Goal: Check status: Check status

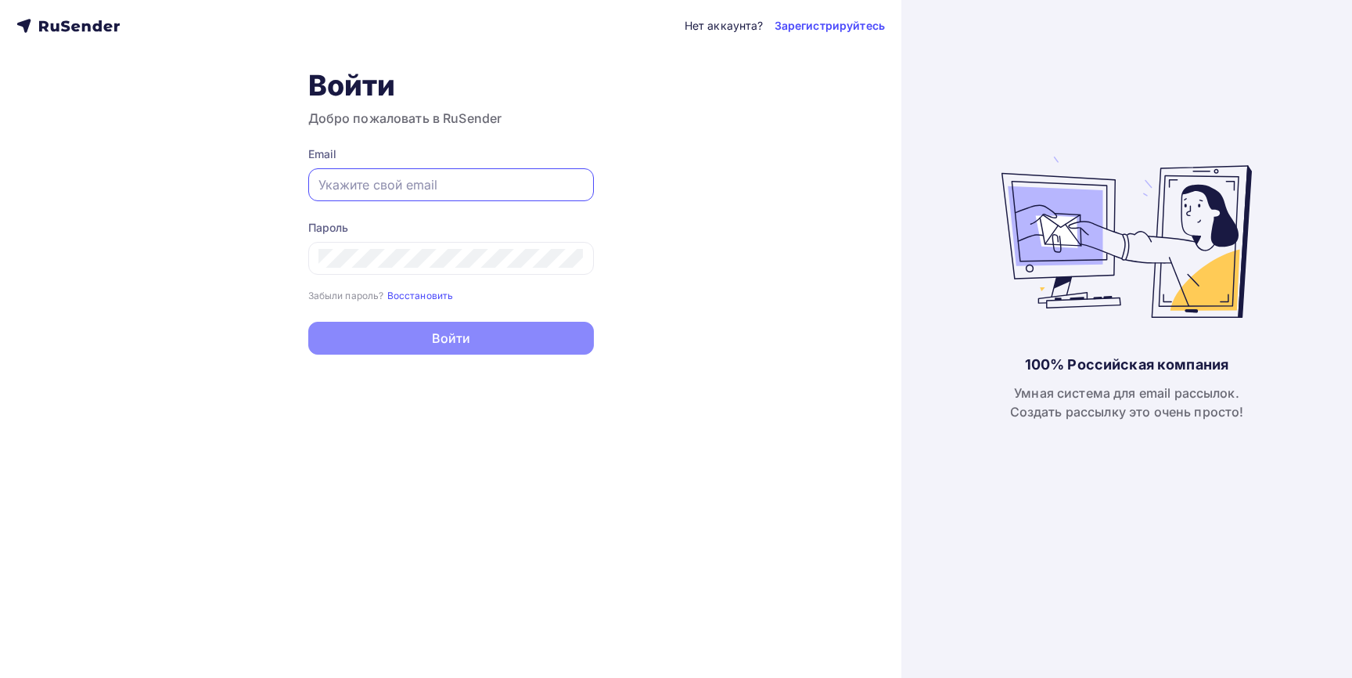
click at [432, 189] on input "text" at bounding box center [451, 184] width 265 height 19
click at [431, 176] on input "text" at bounding box center [451, 184] width 265 height 19
type input "[EMAIL_ADDRESS][DOMAIN_NAME]"
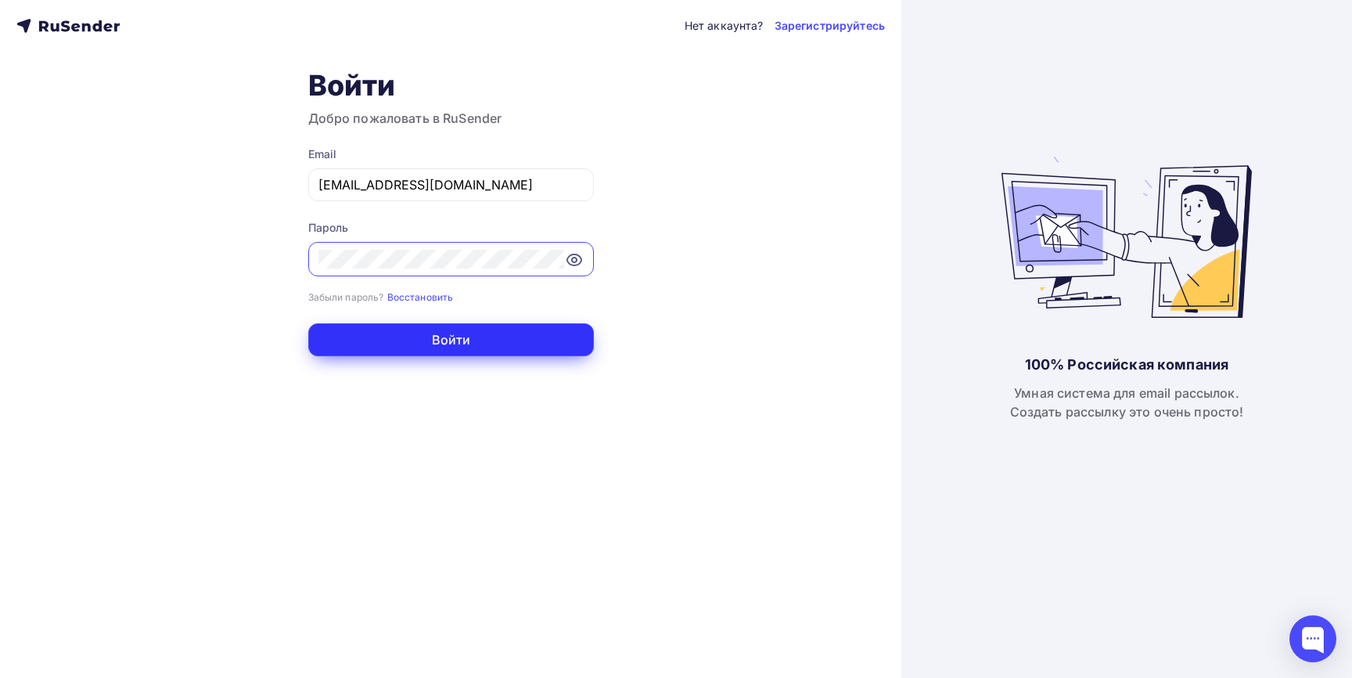
click at [406, 339] on button "Войти" at bounding box center [451, 339] width 286 height 33
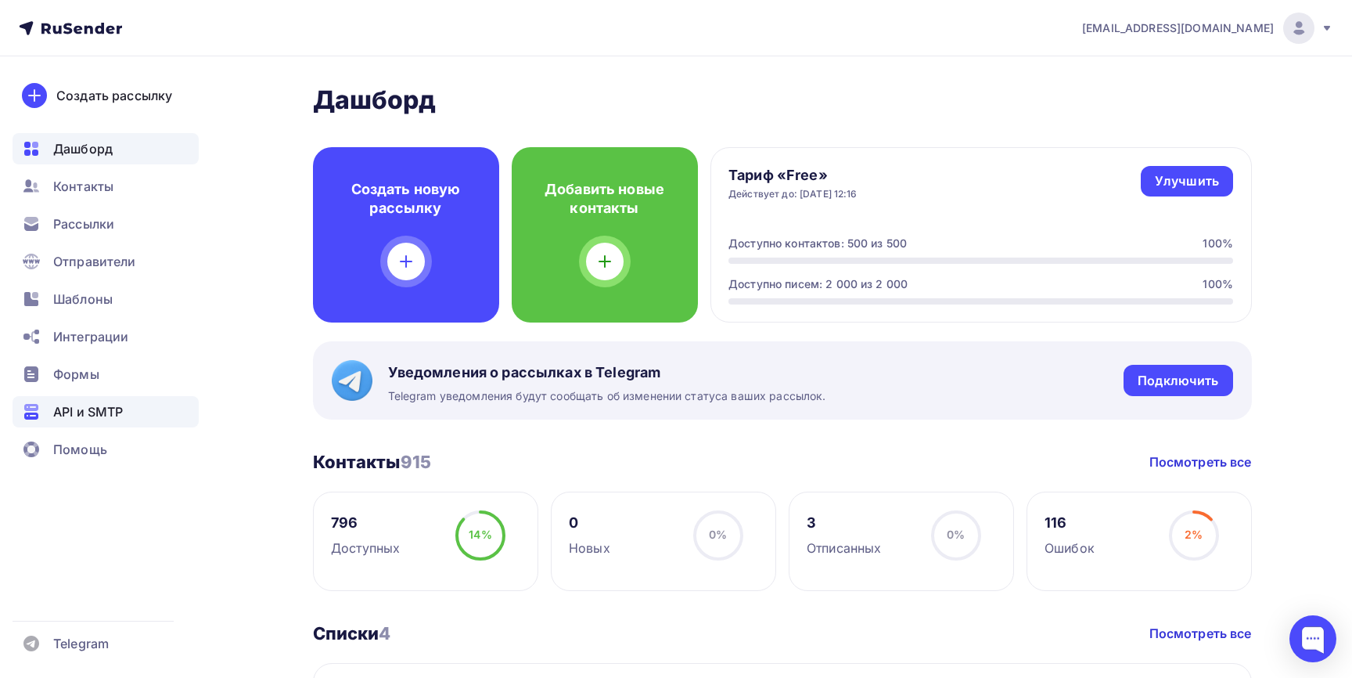
click at [90, 404] on span "API и SMTP" at bounding box center [88, 411] width 70 height 19
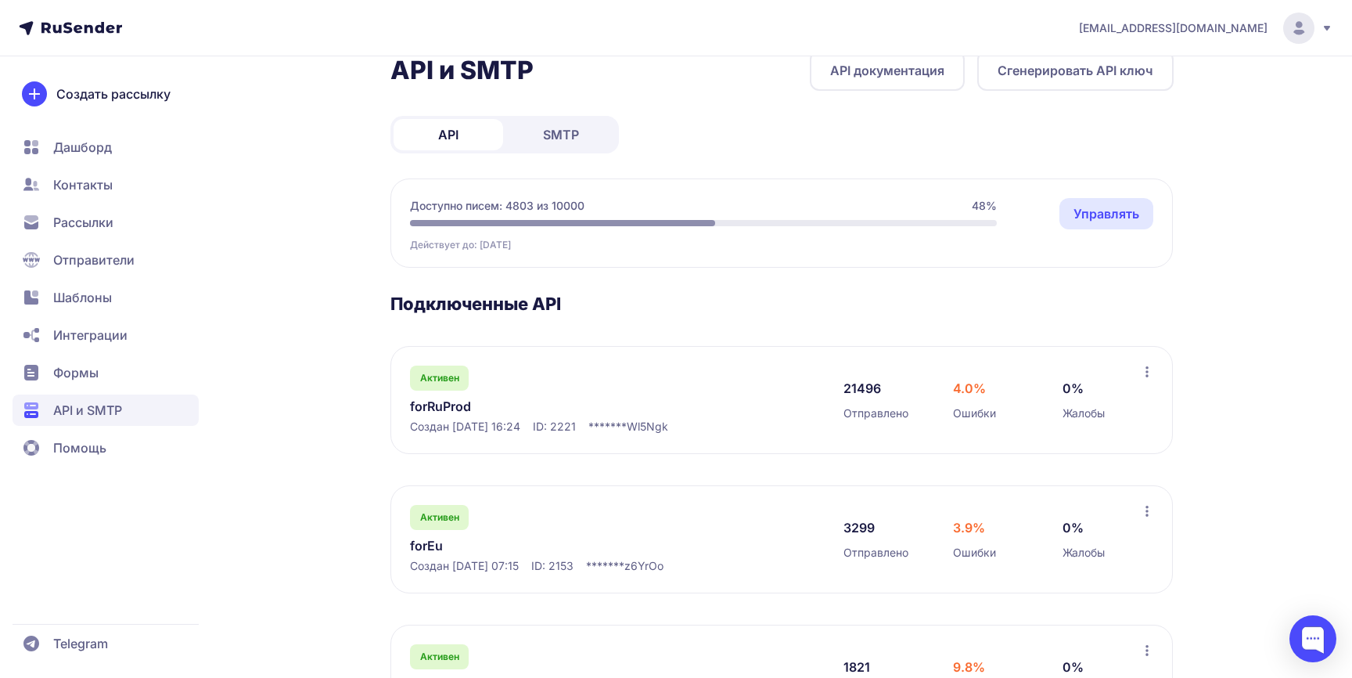
scroll to position [126, 0]
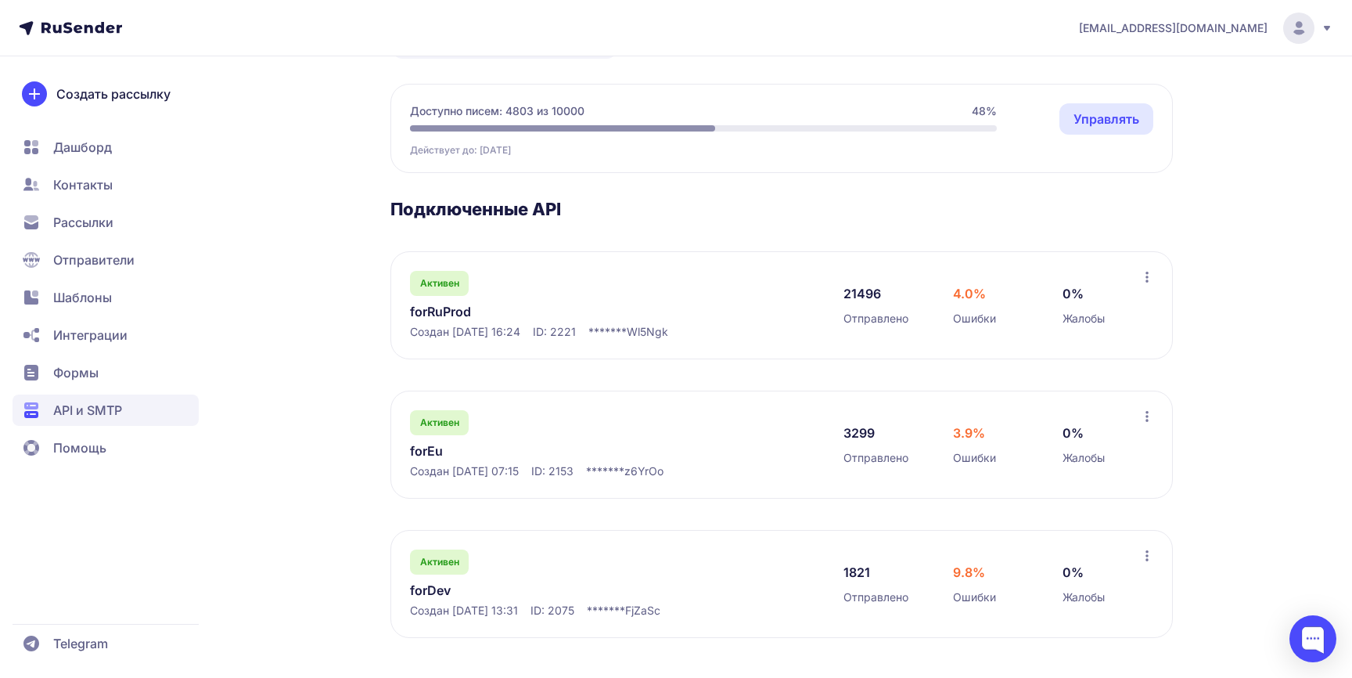
click at [446, 320] on link "forRuProd" at bounding box center [570, 311] width 321 height 19
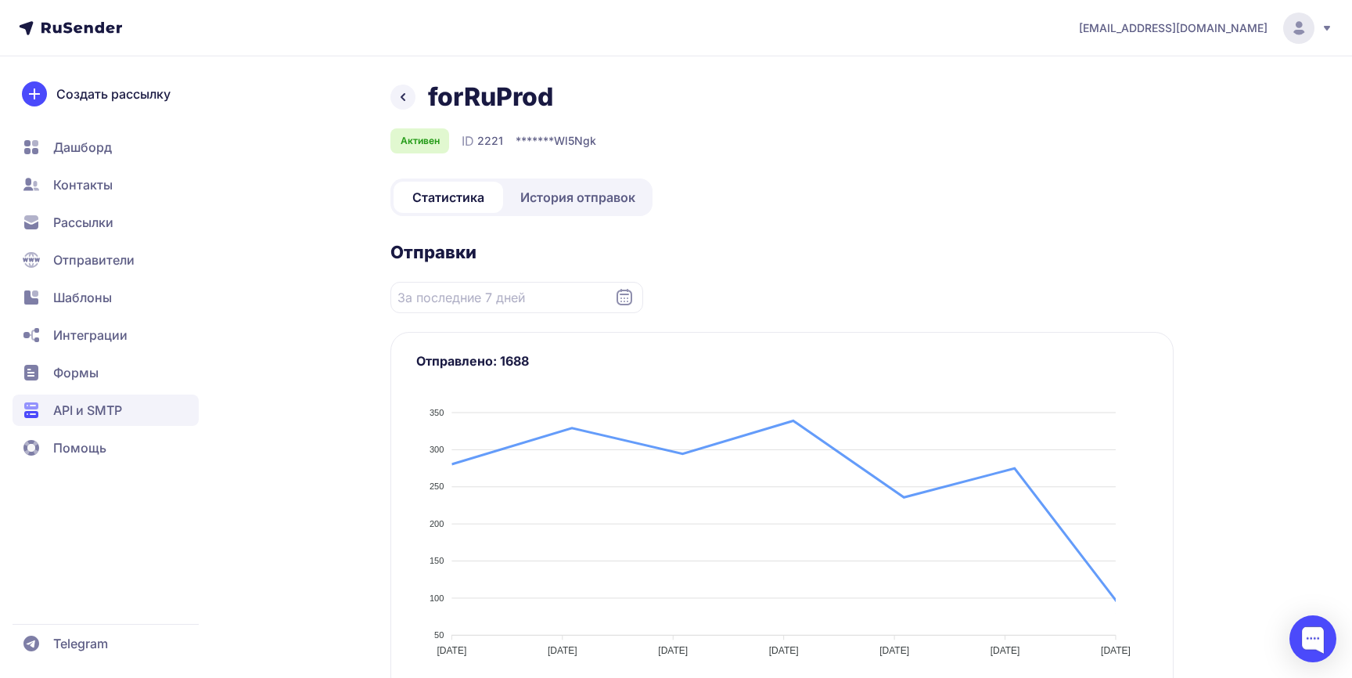
scroll to position [85, 0]
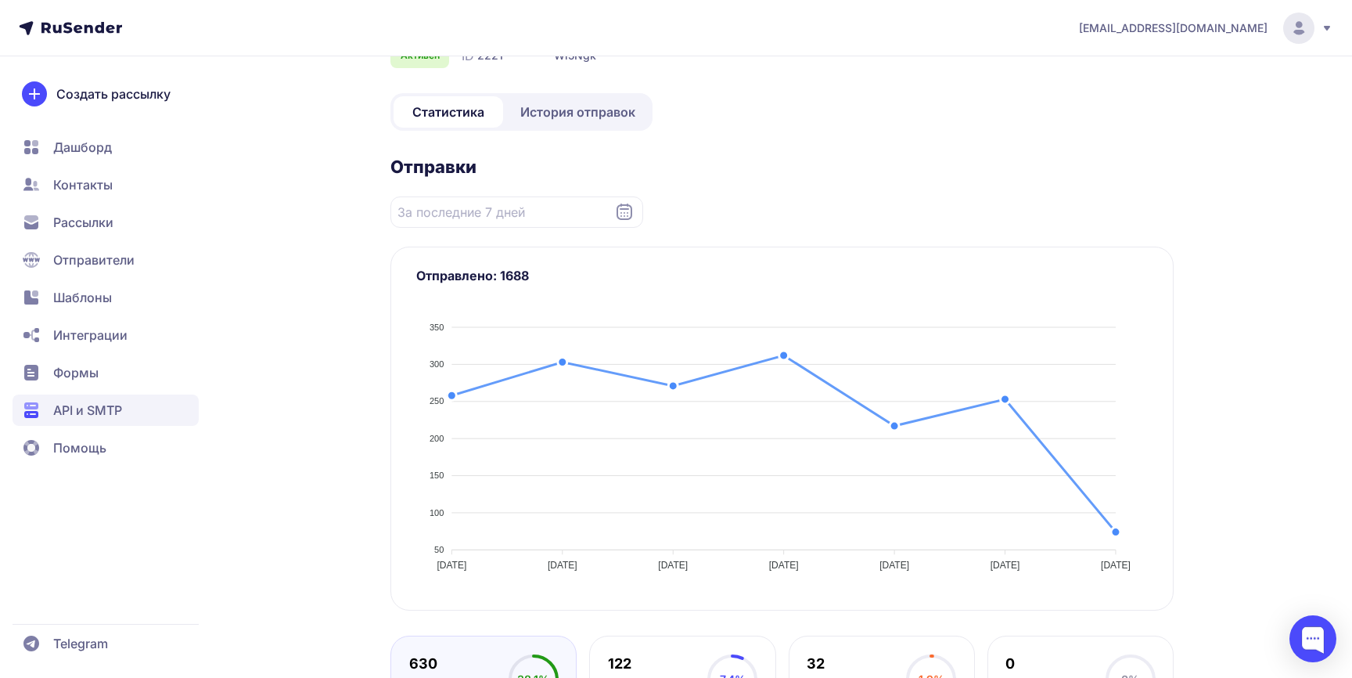
click at [623, 208] on icon at bounding box center [625, 211] width 16 height 16
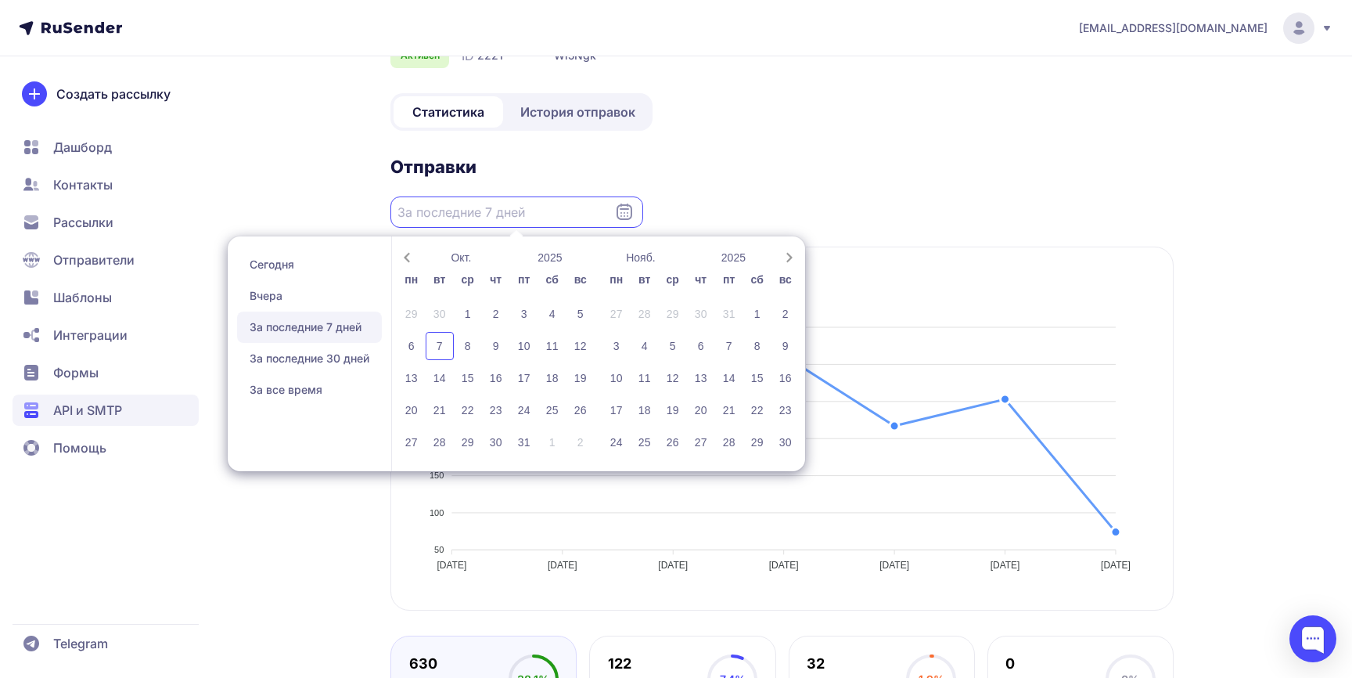
click at [543, 211] on input "Datepicker input" at bounding box center [517, 211] width 253 height 31
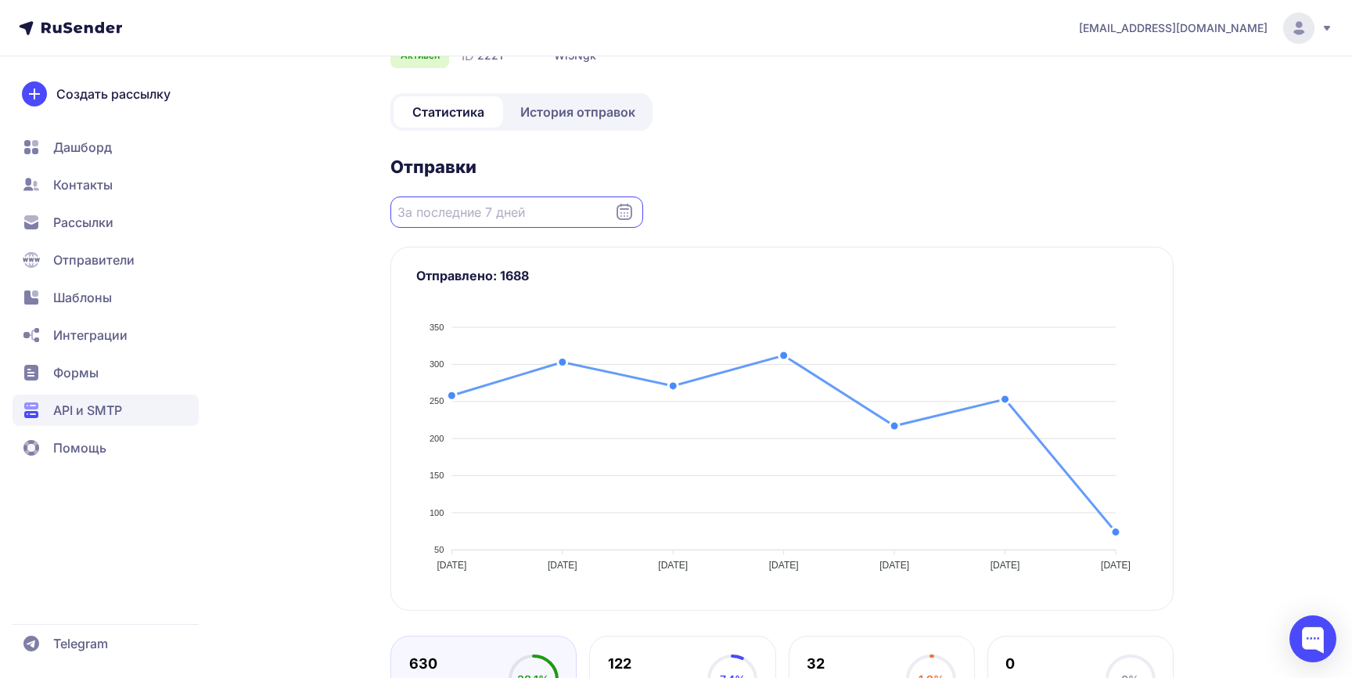
click at [621, 214] on icon at bounding box center [624, 212] width 19 height 19
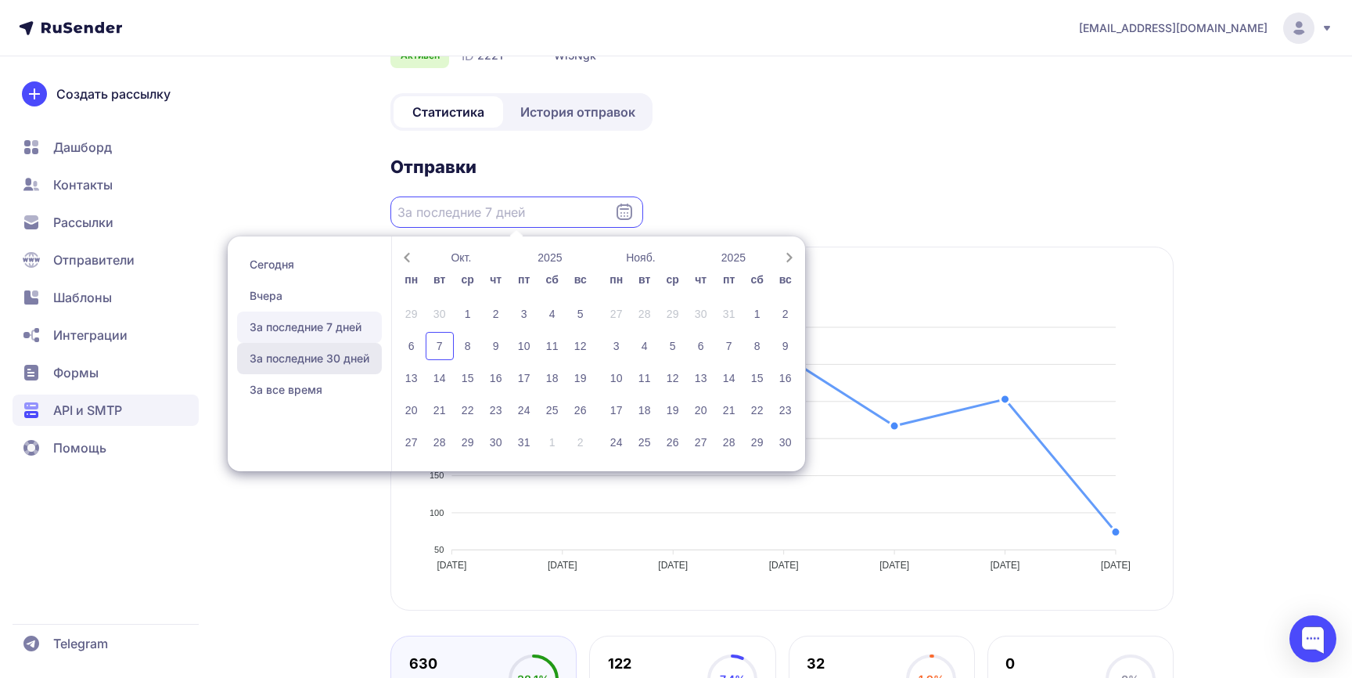
click at [346, 355] on span "За последние 30 дней" at bounding box center [309, 358] width 145 height 31
type input "08.09.2025 - 07.10.2025"
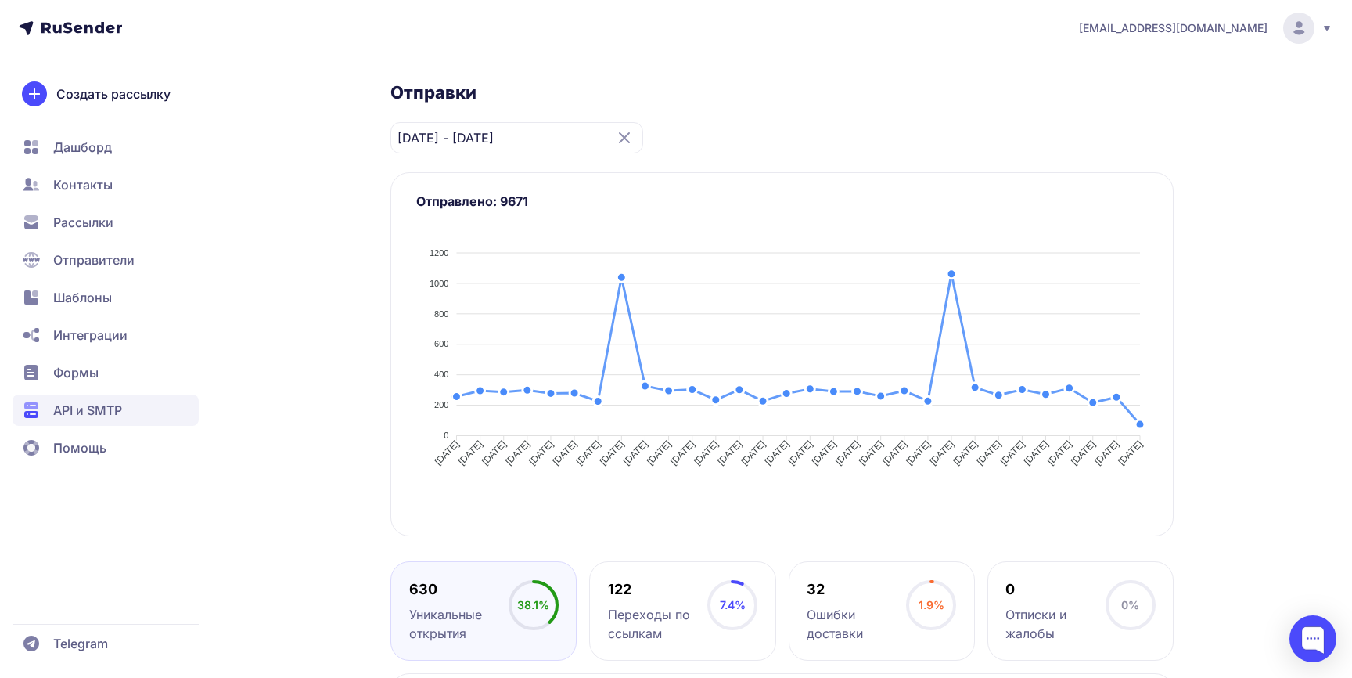
scroll to position [175, 0]
